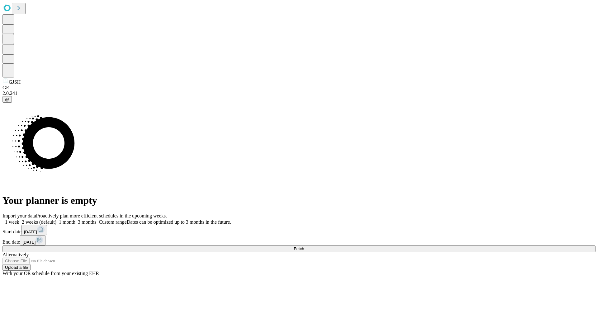
click at [304, 247] on span "Fetch" at bounding box center [299, 249] width 10 height 5
